Goal: Find specific page/section: Find specific page/section

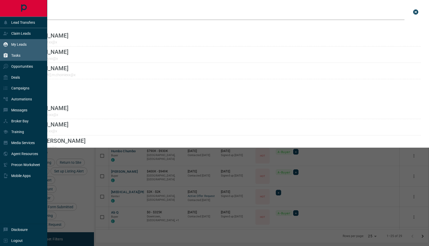
scroll to position [200, 332]
click at [26, 43] on p "My Leads" at bounding box center [18, 44] width 15 height 4
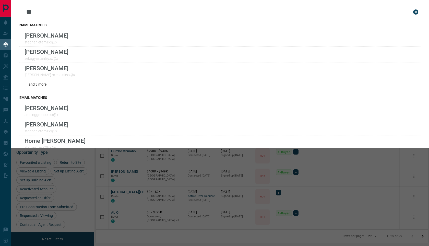
drag, startPoint x: 62, startPoint y: 9, endPoint x: 8, endPoint y: 11, distance: 54.7
click at [8, 11] on div "Lead Transfers Claim Leads My Leads Tasks Opportunities Deals Campaigns Automat…" at bounding box center [214, 119] width 429 height 239
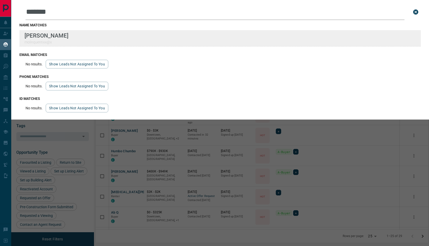
type input "*******"
click at [0, 0] on div "Lead Transfers Claim Leads My Leads Tasks Opportunities Deals Campaigns Automat…" at bounding box center [214, 119] width 429 height 239
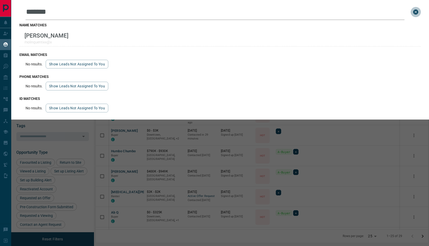
click at [416, 15] on button "close search bar" at bounding box center [415, 12] width 10 height 10
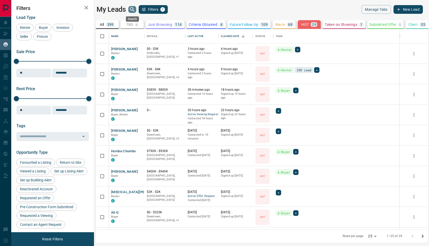
click at [131, 11] on icon "search button" at bounding box center [132, 9] width 6 height 6
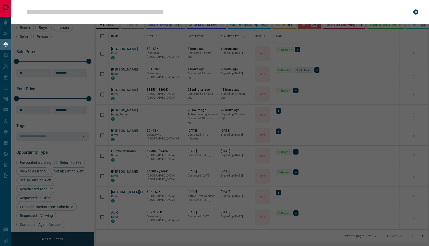
click at [128, 13] on input "Leads Search Bar" at bounding box center [215, 12] width 379 height 16
type input "*"
type input "*******"
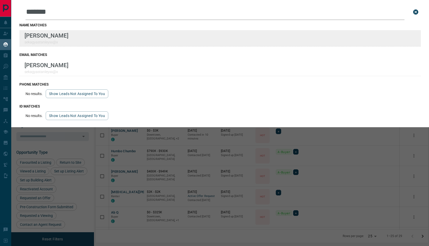
click at [0, 0] on div "Lead Transfers Claim Leads My Leads Tasks Opportunities Deals Campaigns Automat…" at bounding box center [214, 119] width 429 height 239
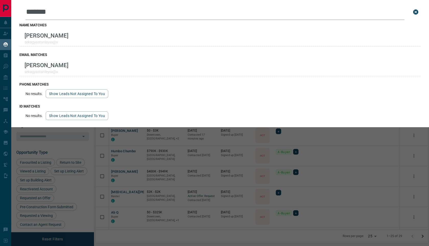
click at [110, 163] on div "Leads Search Bar ******* Search for a lead by name, email, phone, or id name ma…" at bounding box center [225, 123] width 429 height 246
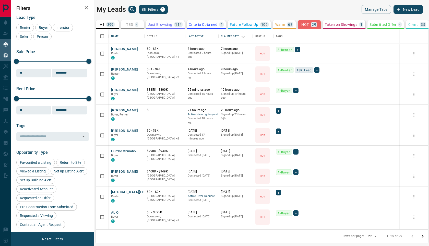
click at [7, 56] on icon at bounding box center [6, 55] width 4 height 4
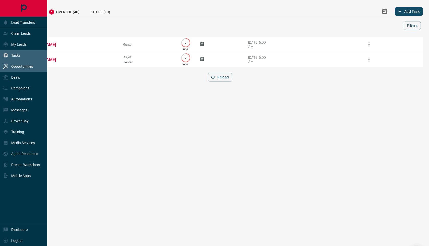
click at [11, 64] on p "Opportunities" at bounding box center [22, 66] width 22 height 4
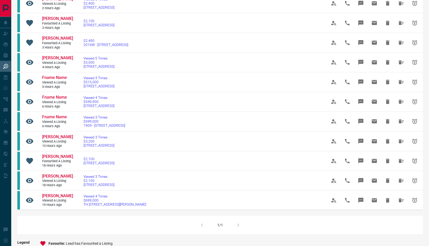
scroll to position [1, 0]
